Goal: Transaction & Acquisition: Purchase product/service

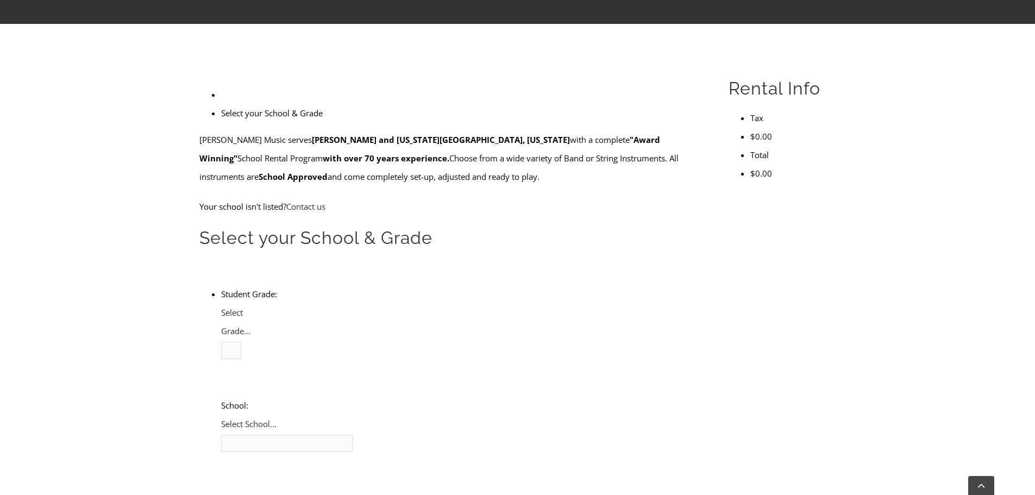
scroll to position [272, 0]
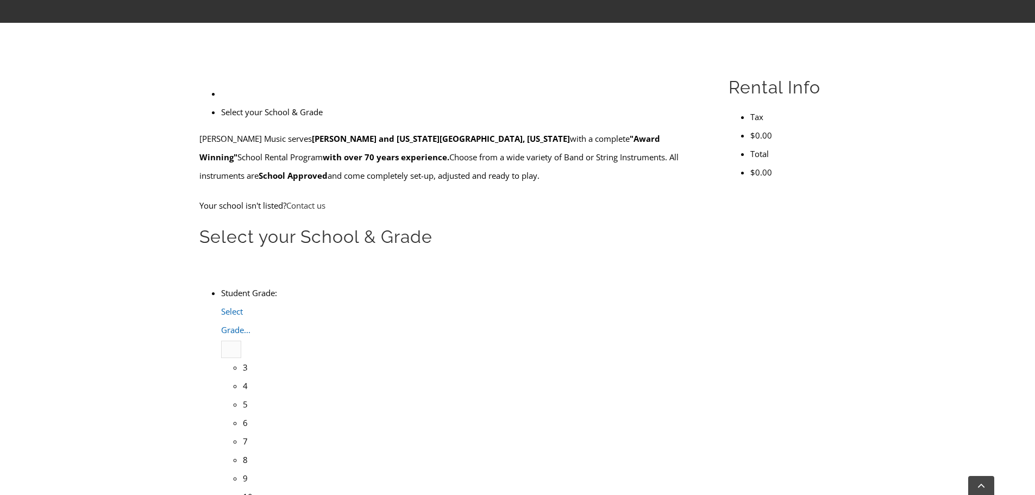
click at [251, 306] on span "Select Grade..." at bounding box center [235, 320] width 29 height 29
click at [243, 377] on li "4" at bounding box center [243, 386] width 0 height 18
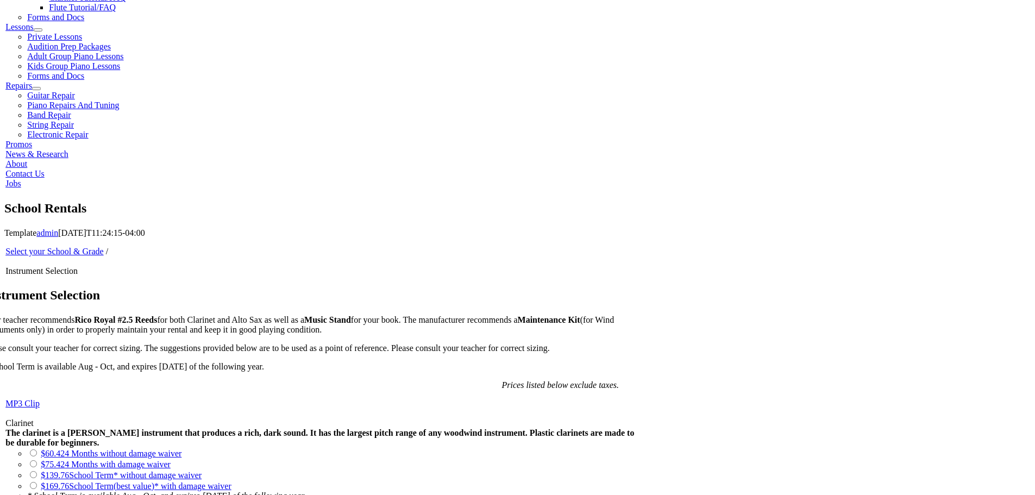
scroll to position [652, 0]
